Goal: Task Accomplishment & Management: Complete application form

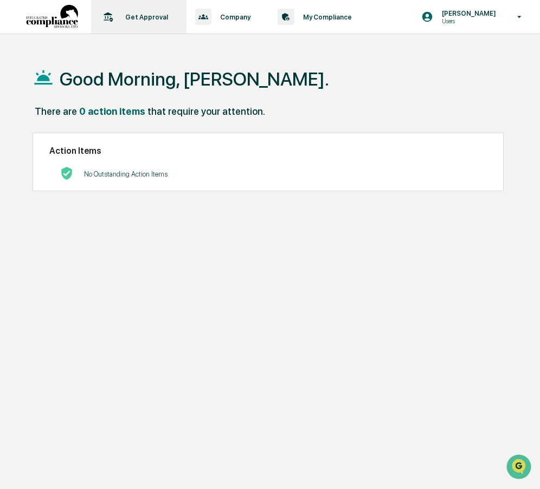
click at [148, 17] on p "Get Approval" at bounding box center [144, 17] width 57 height 8
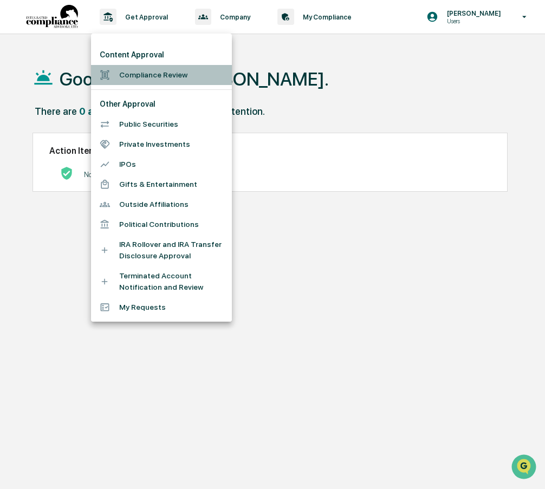
click at [146, 74] on li "Compliance Review" at bounding box center [161, 75] width 141 height 20
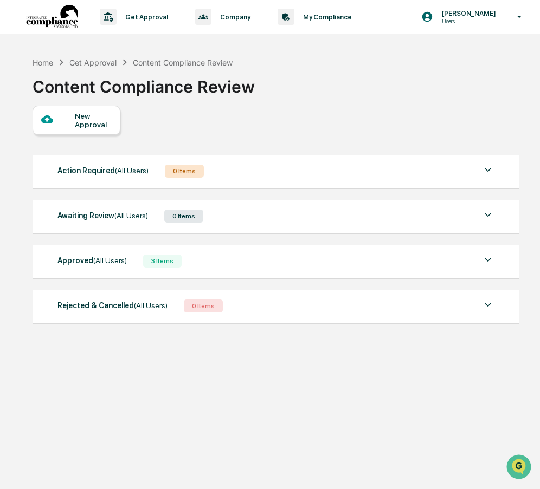
click at [81, 119] on div "New Approval" at bounding box center [93, 120] width 36 height 17
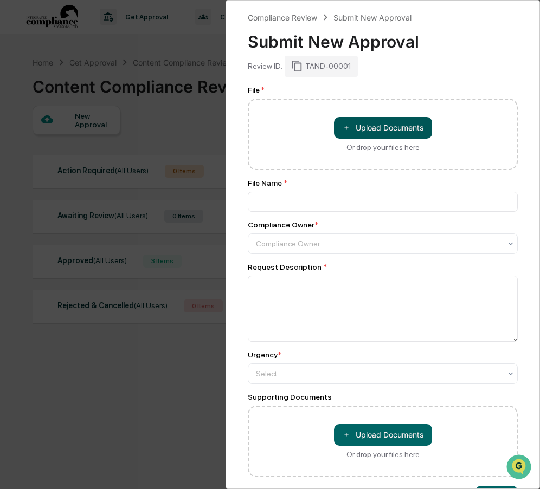
click at [389, 129] on button "＋ Upload Documents" at bounding box center [383, 128] width 98 height 22
click at [378, 124] on button "＋ Upload Documents" at bounding box center [383, 128] width 98 height 22
type input "**********"
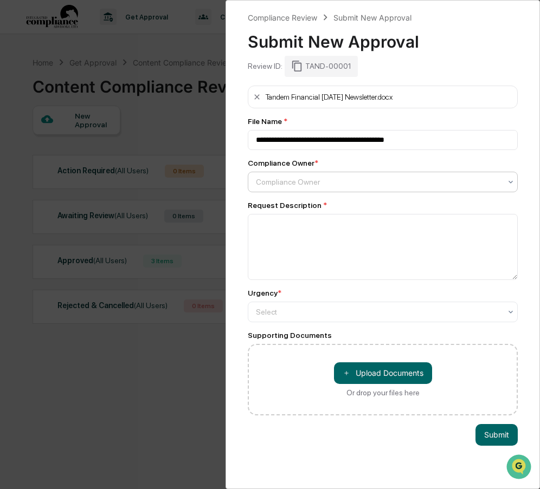
click at [274, 177] on div at bounding box center [378, 182] width 245 height 11
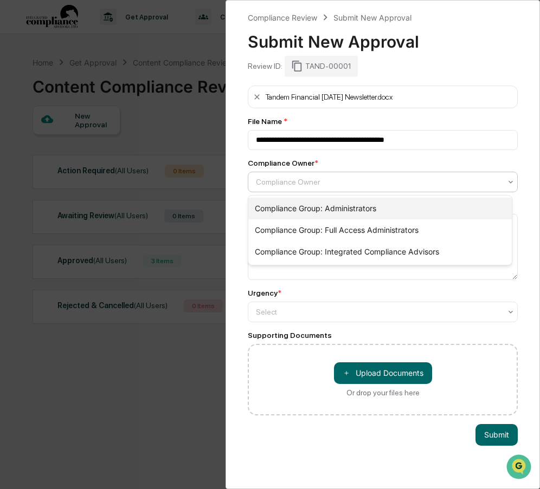
click at [274, 206] on div "Compliance Group: Administrators" at bounding box center [379, 209] width 263 height 22
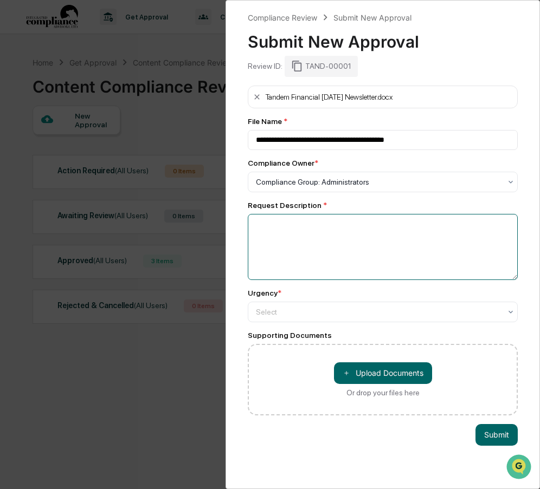
click at [273, 224] on textarea at bounding box center [383, 247] width 270 height 66
type textarea "**********"
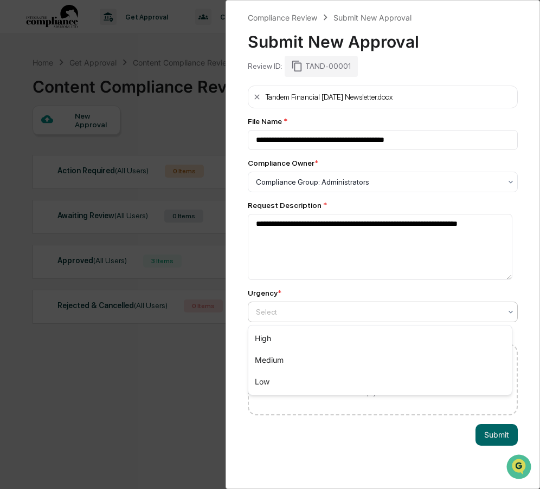
click at [290, 310] on div at bounding box center [378, 312] width 245 height 11
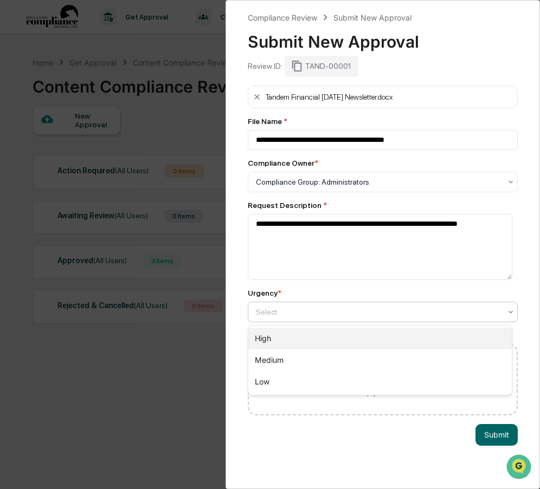
click at [277, 336] on div "High" at bounding box center [379, 339] width 263 height 22
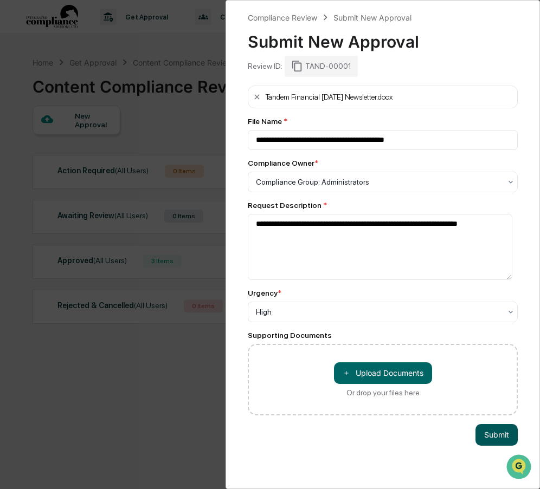
click at [492, 436] on button "Submit" at bounding box center [496, 435] width 42 height 22
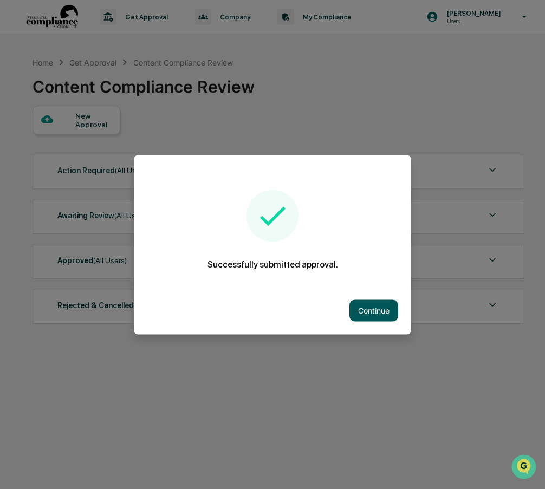
click at [365, 311] on button "Continue" at bounding box center [373, 311] width 49 height 22
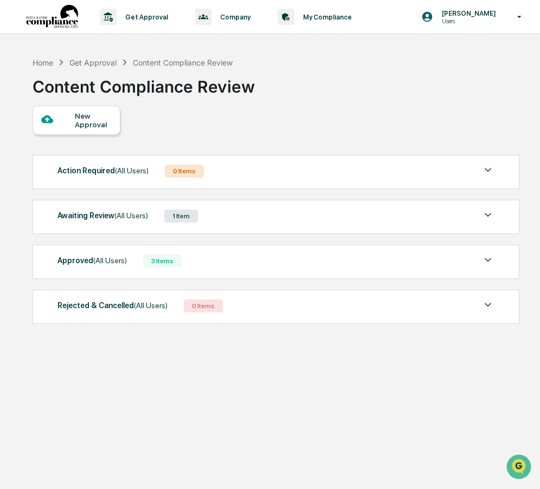
click at [323, 124] on div "New Approval" at bounding box center [275, 120] width 485 height 29
